Goal: Navigation & Orientation: Find specific page/section

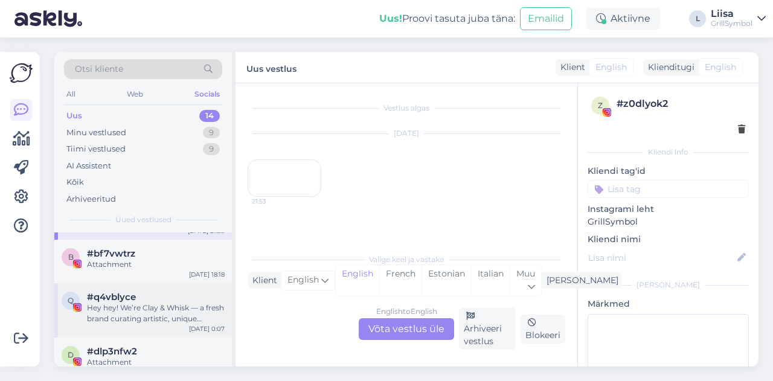
scroll to position [60, 0]
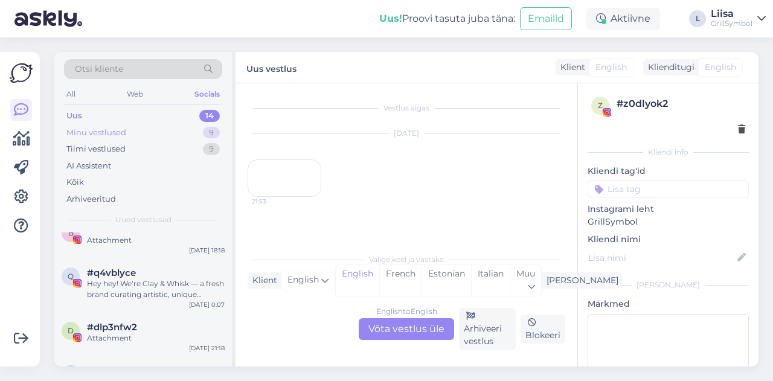
click at [98, 124] on div "Minu vestlused 9" at bounding box center [143, 132] width 158 height 17
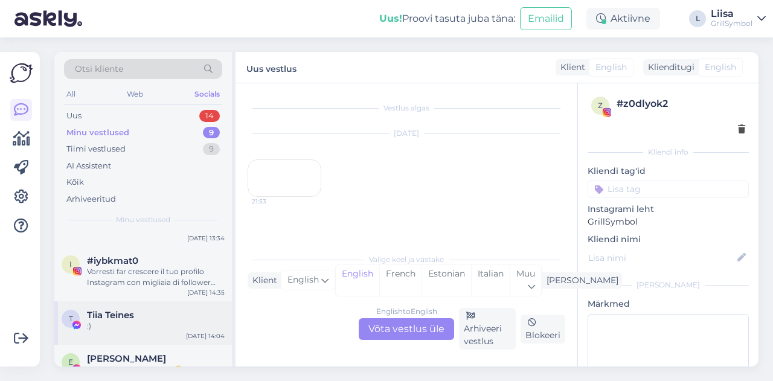
scroll to position [241, 0]
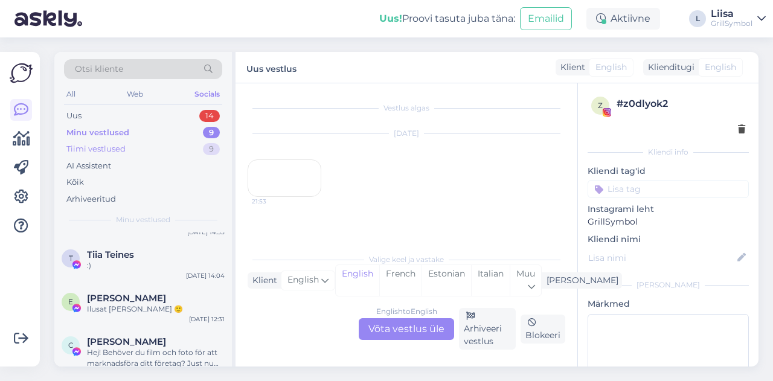
click at [116, 144] on div "Tiimi vestlused" at bounding box center [95, 149] width 59 height 12
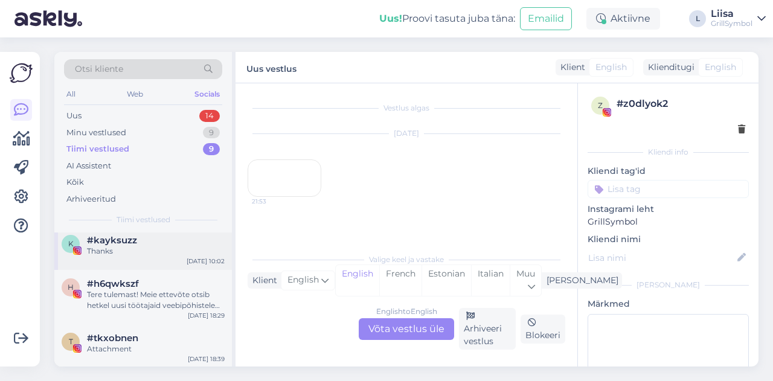
scroll to position [0, 0]
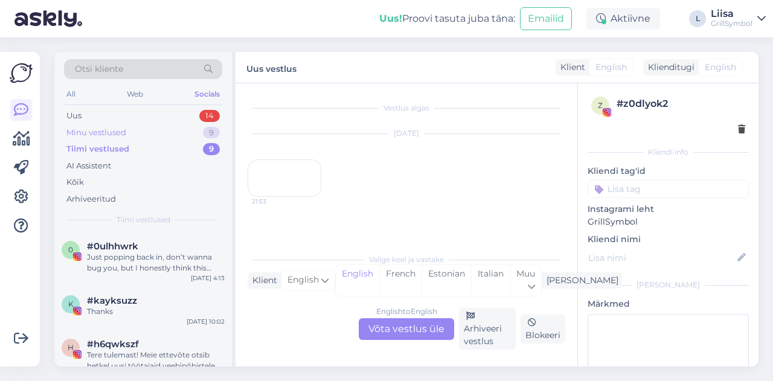
click at [103, 125] on div "Minu vestlused 9" at bounding box center [143, 132] width 158 height 17
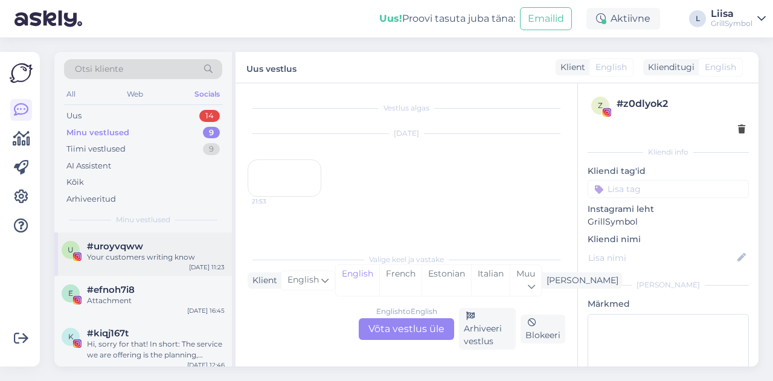
click at [104, 252] on div "Your customers writing know" at bounding box center [156, 257] width 138 height 11
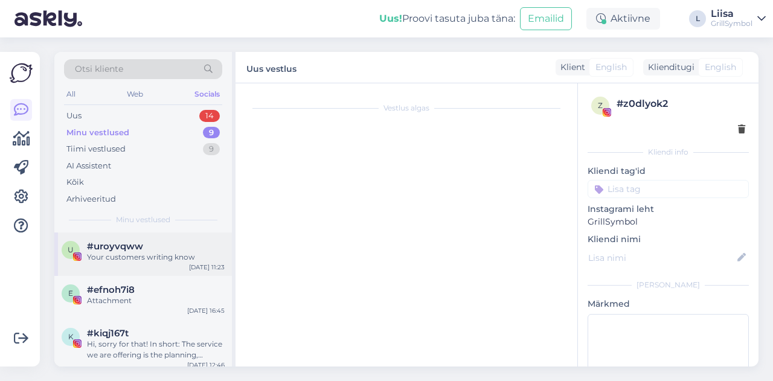
scroll to position [180, 0]
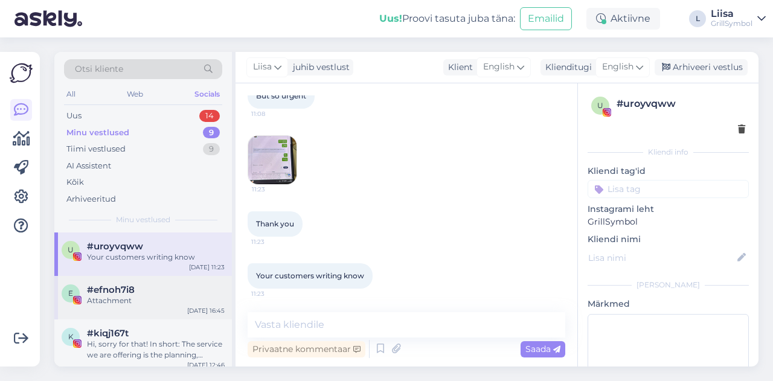
click at [120, 287] on span "#efnoh7i8" at bounding box center [111, 289] width 48 height 11
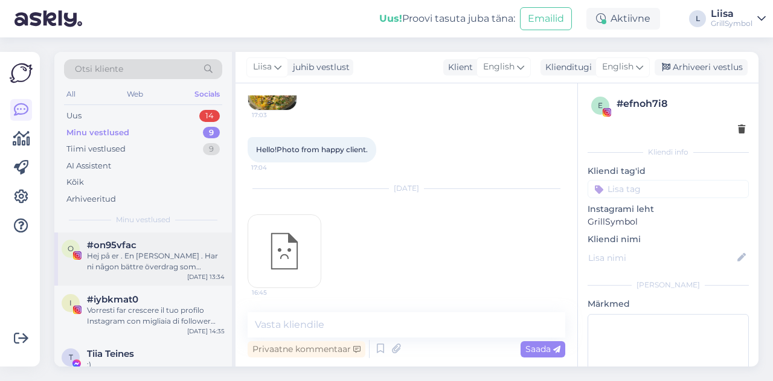
scroll to position [118, 0]
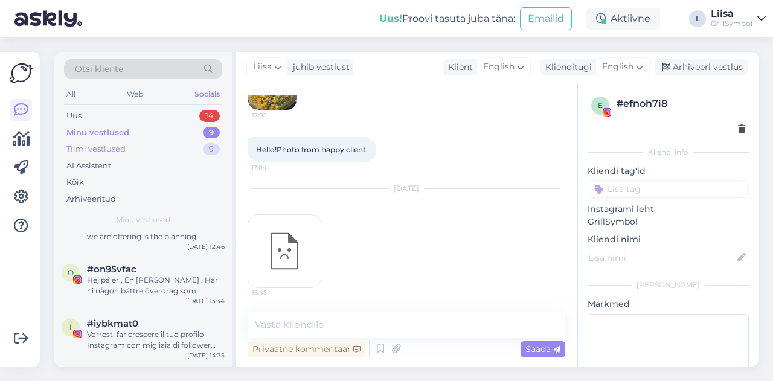
click at [110, 148] on div "Tiimi vestlused" at bounding box center [95, 149] width 59 height 12
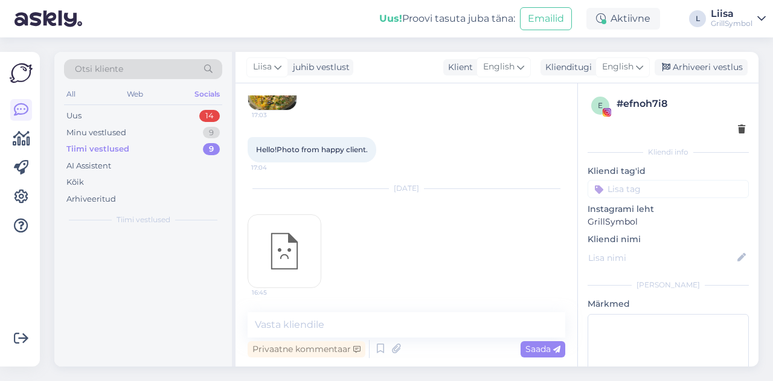
scroll to position [0, 0]
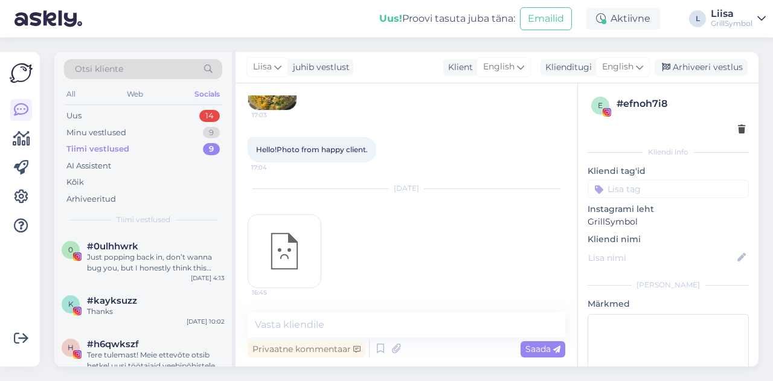
click at [69, 104] on div "Otsi kliente All Web Socials Uus 14 Minu vestlused 9 Tiimi vestlused 9 AI Assis…" at bounding box center [142, 142] width 177 height 181
click at [72, 116] on div "Uus" at bounding box center [73, 116] width 15 height 12
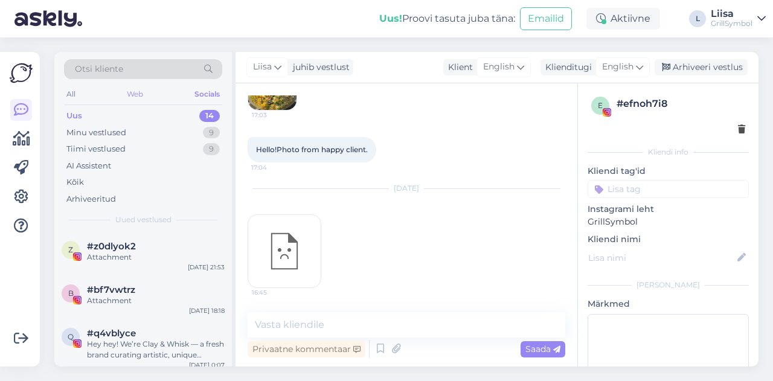
click at [136, 98] on div "Web" at bounding box center [134, 94] width 21 height 16
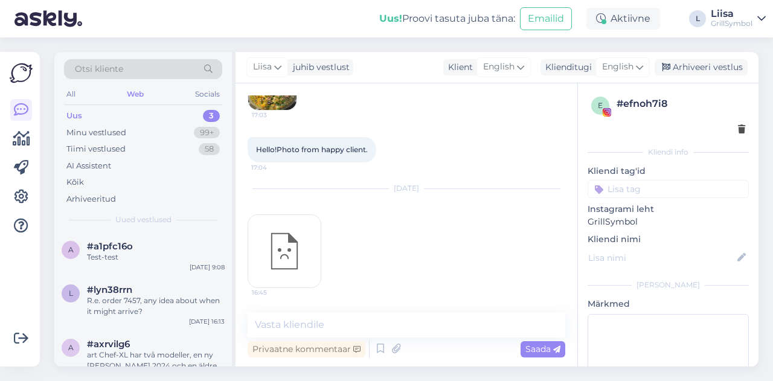
click at [57, 99] on div "Otsi kliente All Web Socials Uus 3 Minu vestlused 99+ Tiimi vestlused 58 AI Ass…" at bounding box center [142, 142] width 177 height 181
click at [68, 99] on div "All" at bounding box center [71, 94] width 14 height 16
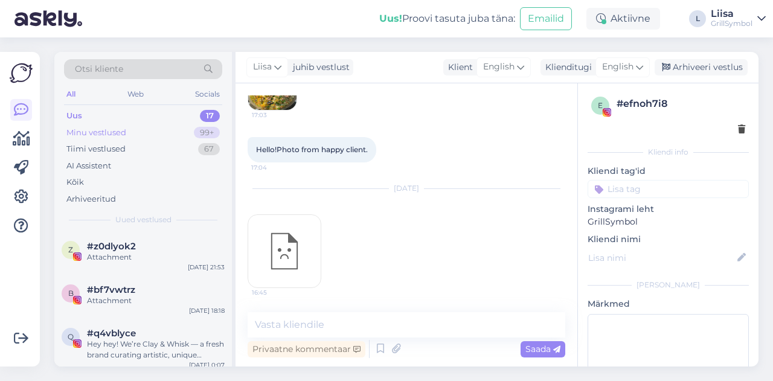
click at [100, 136] on div "Minu vestlused" at bounding box center [96, 133] width 60 height 12
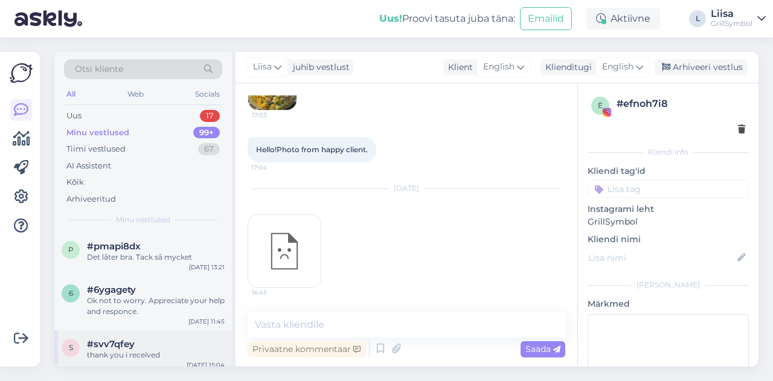
click at [142, 345] on div "#svv7qfey" at bounding box center [156, 344] width 138 height 11
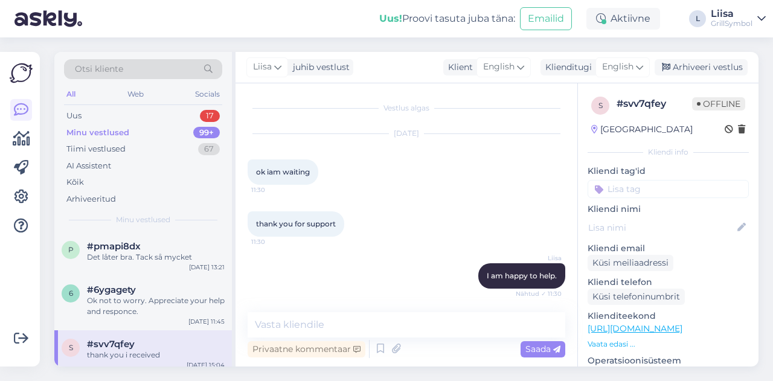
scroll to position [5547, 0]
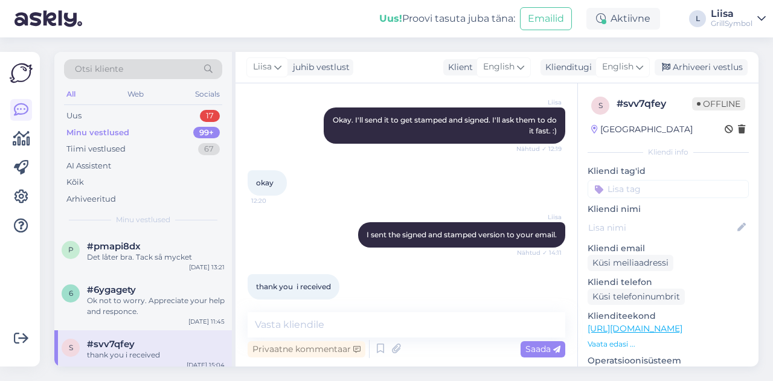
click at [341, 184] on div "okay 12:20" at bounding box center [407, 183] width 318 height 52
